Goal: Contribute content: Add original content to the website for others to see

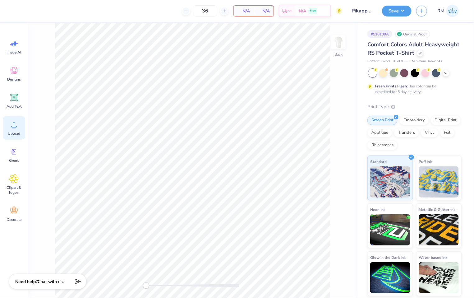
click at [14, 132] on span "Upload" at bounding box center [14, 133] width 12 height 5
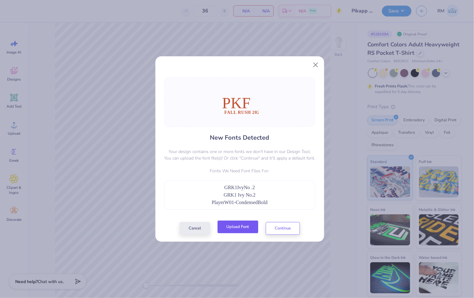
click at [244, 227] on button "Upload Font" at bounding box center [238, 226] width 41 height 13
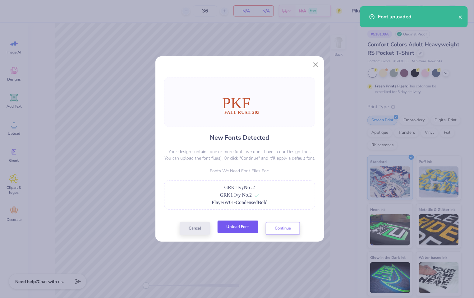
click at [234, 228] on button "Upload Font" at bounding box center [238, 226] width 41 height 13
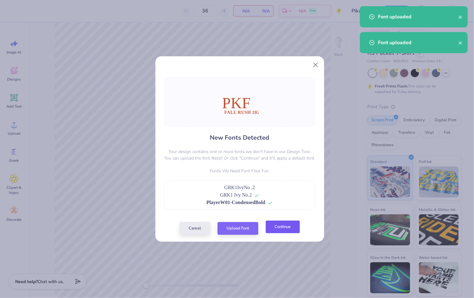
click at [284, 232] on button "Continue" at bounding box center [283, 226] width 34 height 13
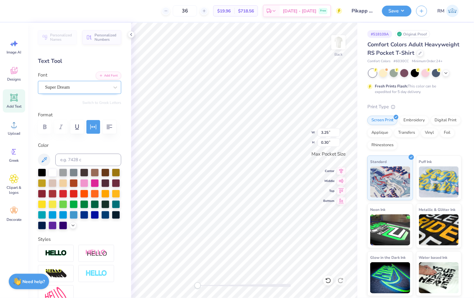
click at [51, 81] on div "Super Dream" at bounding box center [79, 87] width 83 height 13
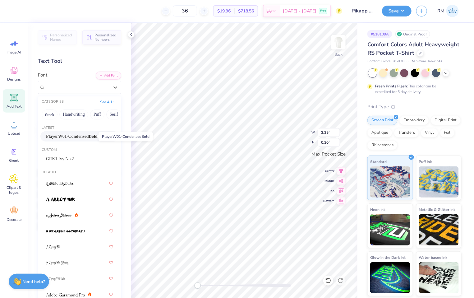
click at [78, 137] on span "PlayerW01-CondensedBold" at bounding box center [72, 136] width 52 height 7
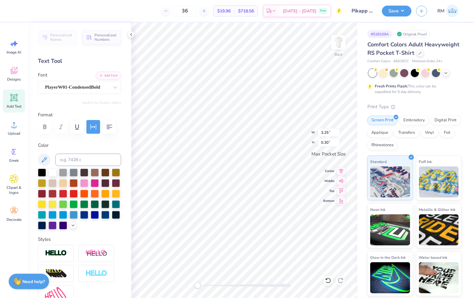
type input "2.28"
type input "0.97"
click at [58, 85] on div "Super Dream" at bounding box center [76, 87] width 65 height 10
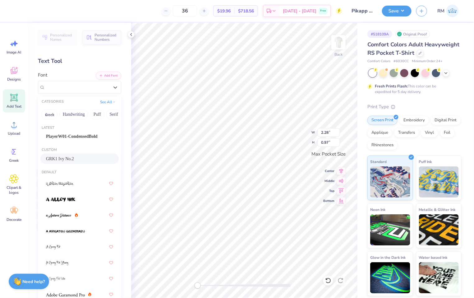
click at [72, 157] on span "GRK1 Ivy No.2" at bounding box center [60, 158] width 28 height 7
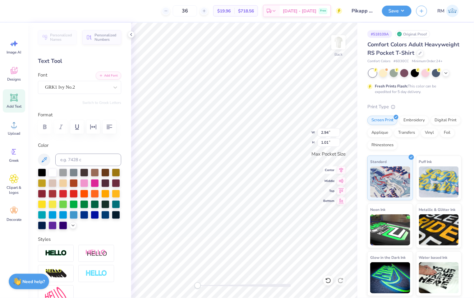
click at [341, 170] on icon at bounding box center [342, 170] width 4 height 5
click at [340, 171] on icon at bounding box center [341, 169] width 9 height 7
click at [344, 169] on icon at bounding box center [341, 169] width 9 height 7
click at [327, 133] on input "2.94" at bounding box center [329, 132] width 22 height 9
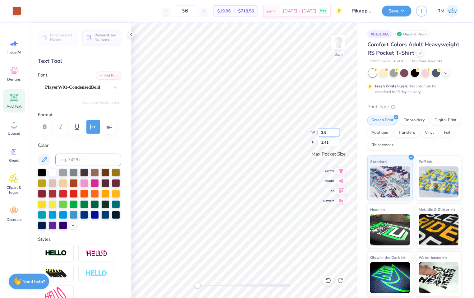
type input "3.50"
type input "1.68"
click at [329, 145] on input "1.68" at bounding box center [329, 142] width 22 height 9
click at [339, 38] on img at bounding box center [338, 42] width 25 height 25
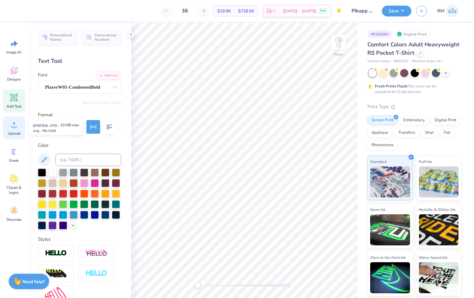
click at [16, 126] on circle at bounding box center [14, 127] width 4 height 4
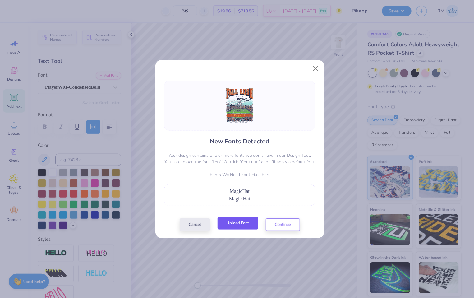
click at [247, 222] on button "Upload Font" at bounding box center [238, 223] width 41 height 13
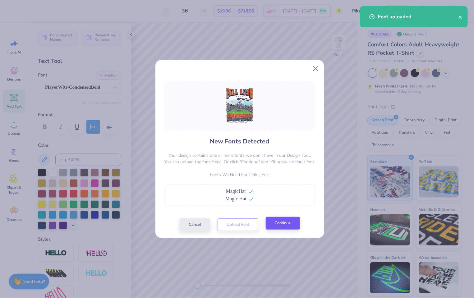
click at [294, 230] on div "Cancel Upload Font Continue" at bounding box center [240, 224] width 120 height 13
click at [290, 224] on button "Continue" at bounding box center [283, 223] width 34 height 13
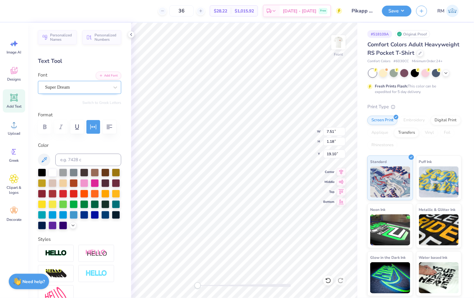
click at [79, 87] on div "Super Dream" at bounding box center [76, 87] width 65 height 10
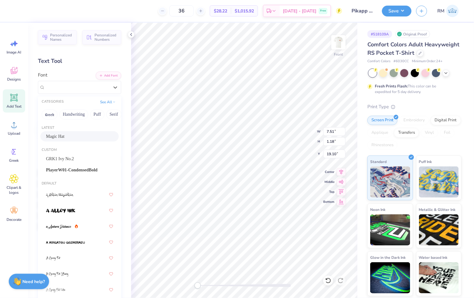
click at [87, 135] on div "Magic Hat" at bounding box center [79, 136] width 67 height 7
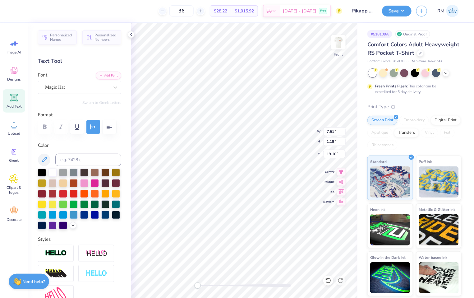
type input "4.50"
type input "0.81"
type input "8.99"
drag, startPoint x: 82, startPoint y: 86, endPoint x: 83, endPoint y: 91, distance: 5.0
click at [82, 86] on div "Super Dream" at bounding box center [76, 87] width 65 height 10
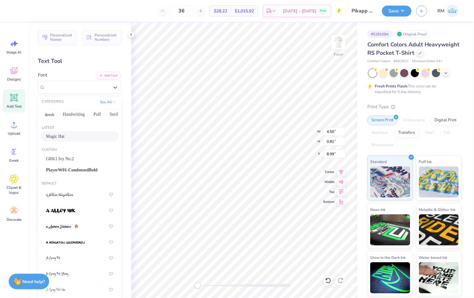
click at [64, 139] on span "Magic Hat" at bounding box center [55, 136] width 18 height 7
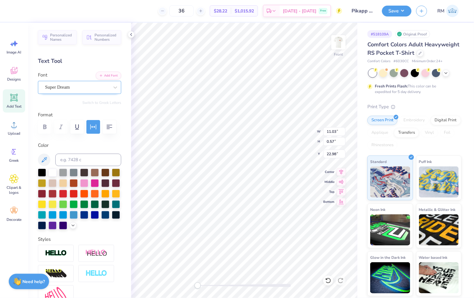
click at [78, 87] on div "Super Dream" at bounding box center [76, 87] width 65 height 10
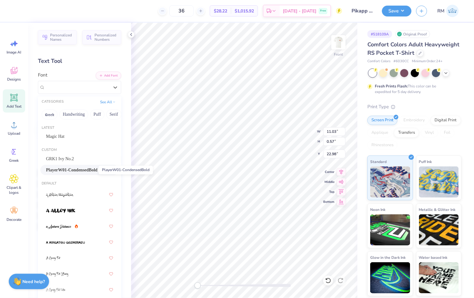
click at [81, 167] on span "PlayerW01-CondensedBold" at bounding box center [72, 170] width 52 height 7
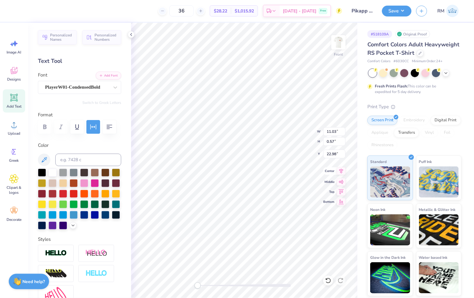
click at [339, 172] on icon at bounding box center [341, 170] width 9 height 7
type input "4.47"
type input "0.93"
type input "9.00"
click at [80, 86] on div "Magic Hat" at bounding box center [76, 87] width 65 height 10
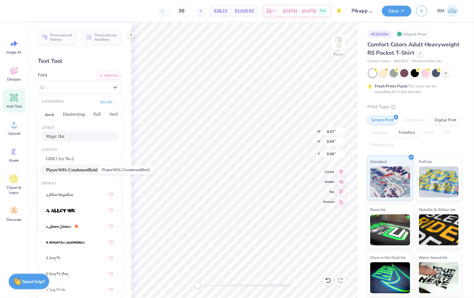
click at [77, 170] on span "PlayerW01-CondensedBold" at bounding box center [72, 170] width 52 height 7
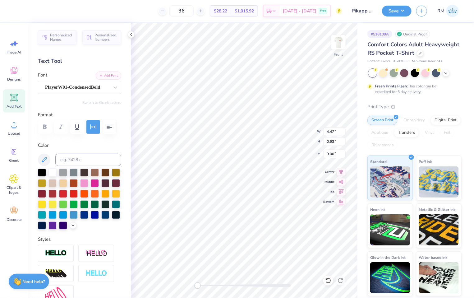
type input "8.96"
type input "1.00"
type input "19.15"
click at [342, 172] on icon at bounding box center [342, 171] width 4 height 5
click at [342, 170] on icon at bounding box center [341, 170] width 9 height 7
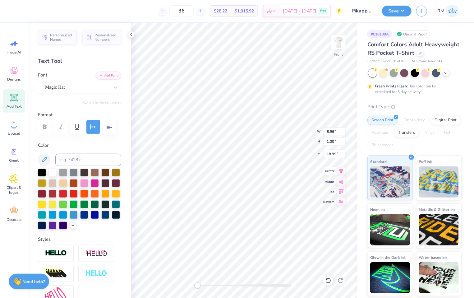
type input "18.99"
click at [342, 170] on icon at bounding box center [341, 170] width 9 height 7
click at [342, 172] on icon at bounding box center [341, 170] width 9 height 7
click at [333, 141] on input "18.55" at bounding box center [334, 141] width 22 height 9
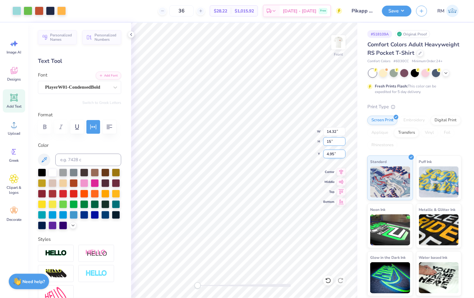
type input "15"
type input "11.58"
type input "15.00"
click at [331, 156] on input "6.72" at bounding box center [334, 154] width 22 height 9
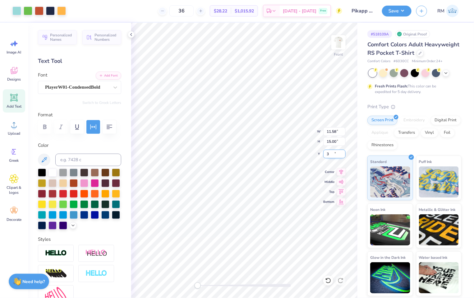
type input "3.00"
click at [398, 13] on button "Save" at bounding box center [397, 10] width 30 height 11
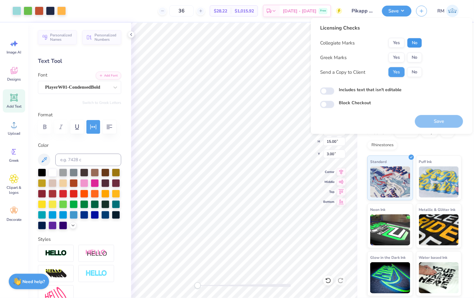
click at [419, 45] on button "No" at bounding box center [414, 43] width 15 height 10
click at [402, 57] on button "Yes" at bounding box center [397, 58] width 16 height 10
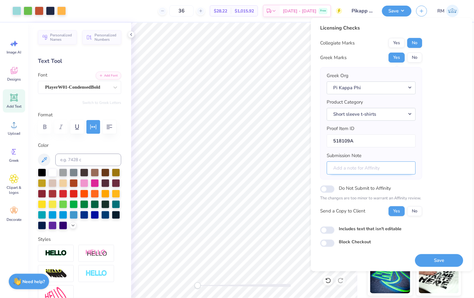
click at [388, 169] on input "Submission Note" at bounding box center [371, 167] width 89 height 13
type input "Rush"
click at [426, 263] on button "Save" at bounding box center [439, 260] width 48 height 13
